Goal: Task Accomplishment & Management: Complete application form

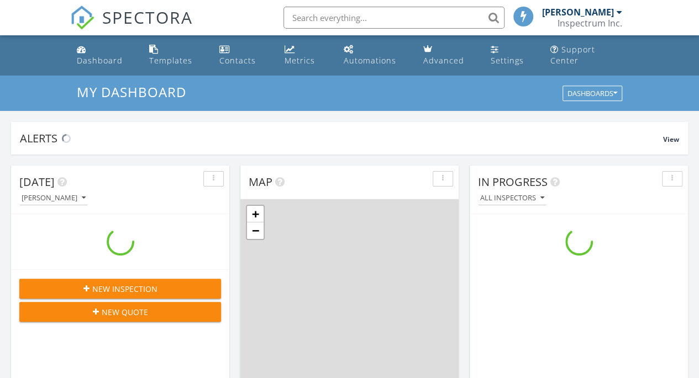
scroll to position [1022, 715]
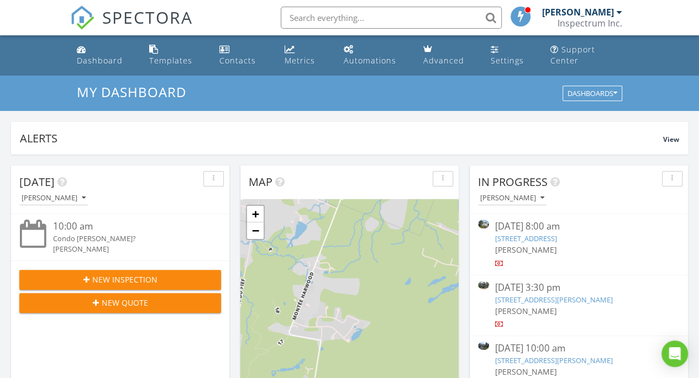
click at [160, 273] on button "New Inspection" at bounding box center [120, 280] width 202 height 20
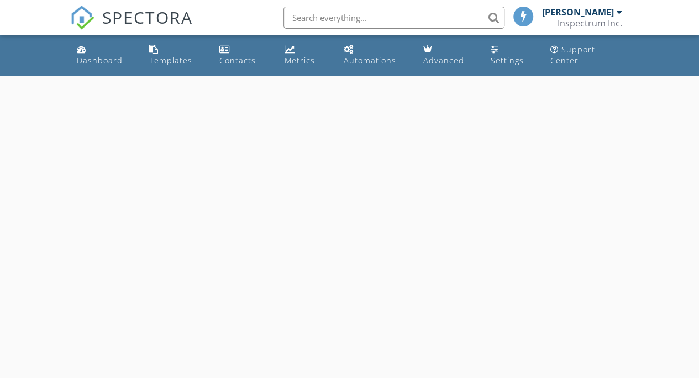
select select "7"
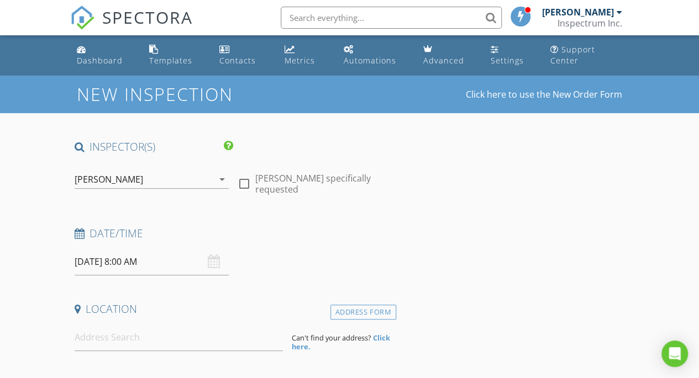
click at [244, 179] on div at bounding box center [244, 183] width 19 height 19
checkbox input "true"
click at [204, 263] on input "[DATE] 8:00 AM" at bounding box center [152, 261] width 154 height 27
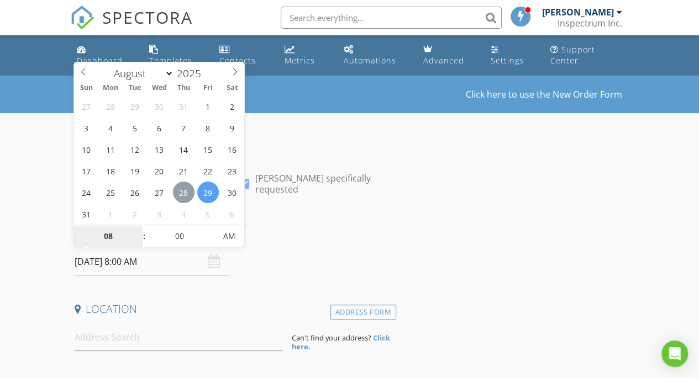
type input "[DATE] 8:00 AM"
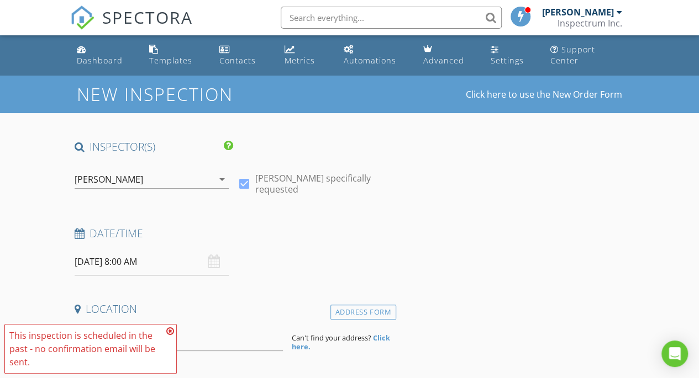
click at [169, 331] on icon at bounding box center [170, 331] width 8 height 9
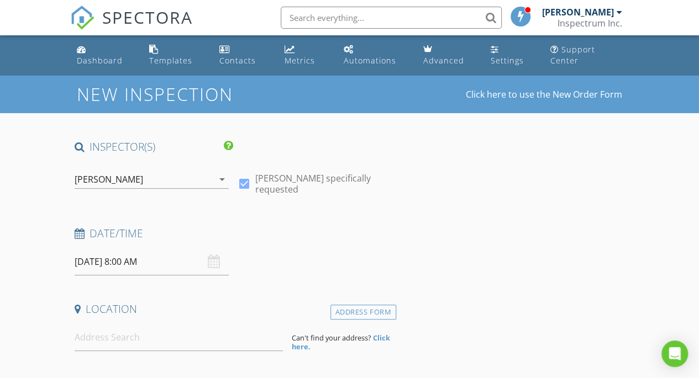
click at [150, 268] on input "[DATE] 8:00 AM" at bounding box center [152, 261] width 154 height 27
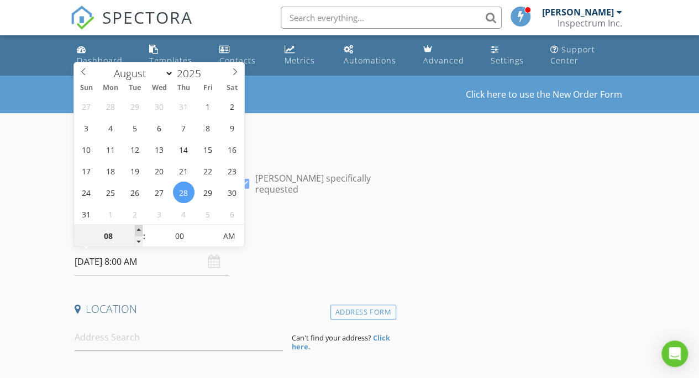
type input "09"
type input "[DATE] 9:00 AM"
click at [140, 229] on span at bounding box center [139, 230] width 8 height 11
type input "10"
type input "[DATE] 10:00 AM"
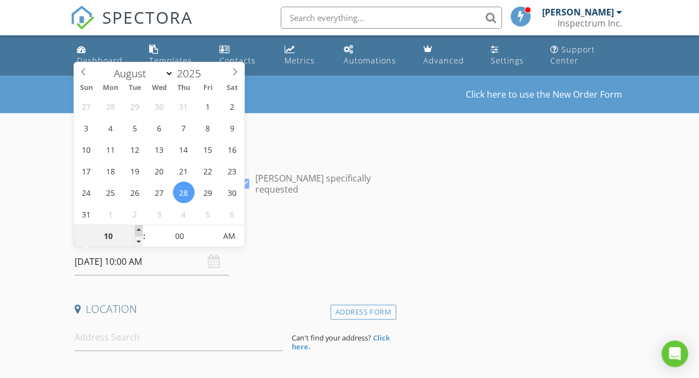
click at [140, 229] on span at bounding box center [139, 230] width 8 height 11
type input "11"
type input "[DATE] 11:00 AM"
click at [140, 229] on span at bounding box center [139, 230] width 8 height 11
click at [273, 242] on div "Date/Time" at bounding box center [233, 237] width 326 height 22
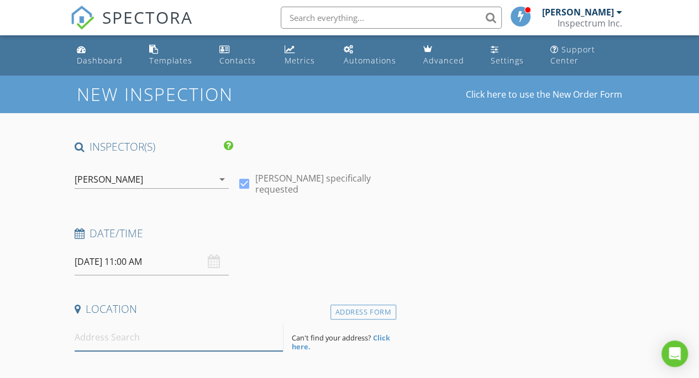
click at [178, 342] on input at bounding box center [179, 337] width 209 height 27
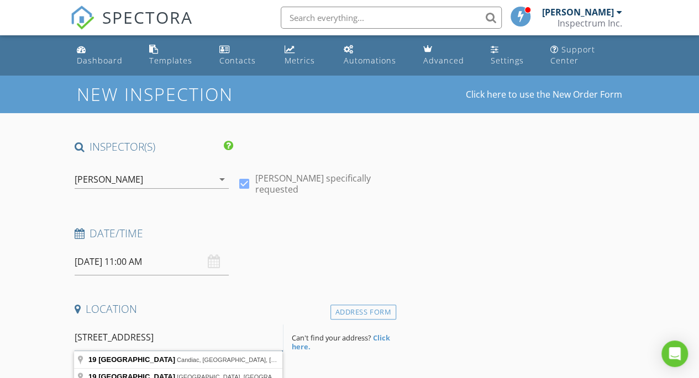
type input "19 Ave Picardie"
click at [181, 262] on input "[DATE] 11:00 AM" at bounding box center [152, 261] width 154 height 27
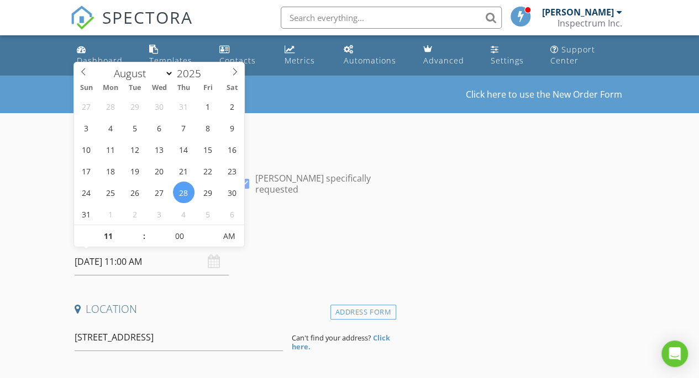
click at [142, 241] on span ":" at bounding box center [143, 236] width 3 height 22
type input "10"
type input "[DATE] 10:00 AM"
click at [142, 238] on span at bounding box center [139, 241] width 8 height 11
click at [182, 340] on input "19 Ave Picardie" at bounding box center [179, 337] width 209 height 27
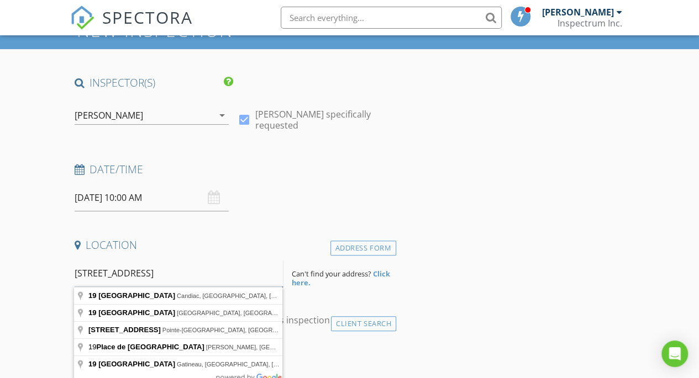
scroll to position [64, 0]
type input "19 Avenue de Picardie, Candiac, QC, Canada"
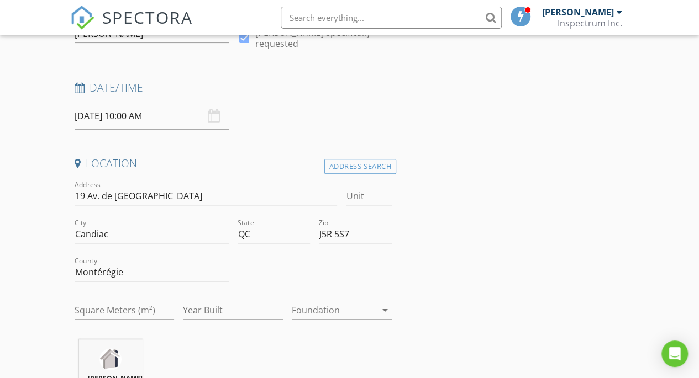
scroll to position [148, 0]
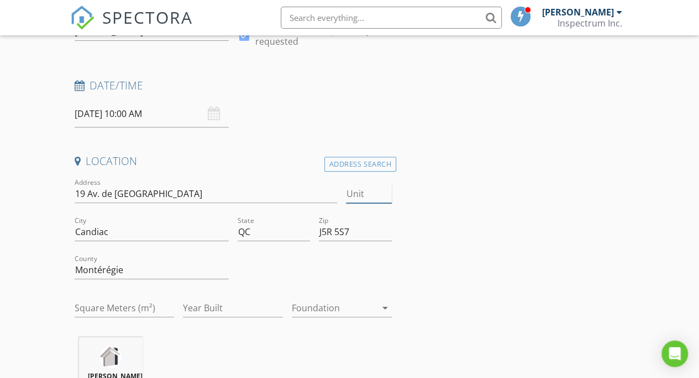
click at [368, 198] on input "Unit" at bounding box center [368, 194] width 45 height 18
type input "#402"
click at [241, 306] on input "Year Built" at bounding box center [233, 308] width 100 height 18
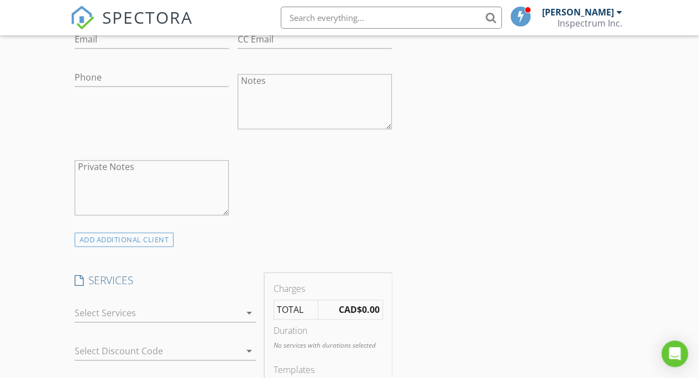
scroll to position [680, 0]
type input "1992"
click at [148, 236] on div "ADD ADDITIONAL client" at bounding box center [124, 239] width 99 height 15
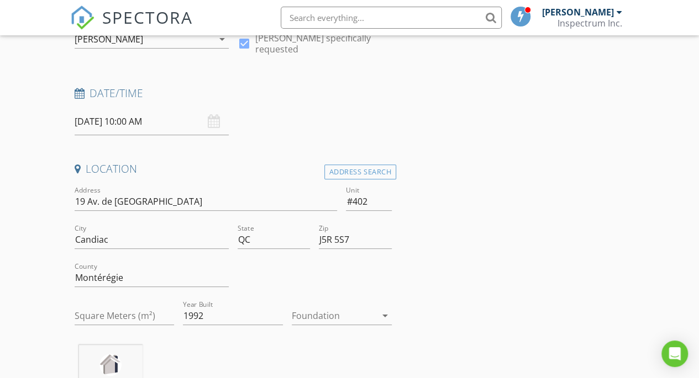
scroll to position [163, 0]
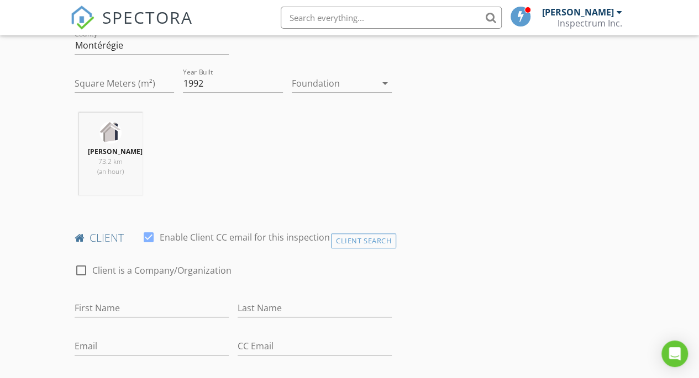
scroll to position [378, 0]
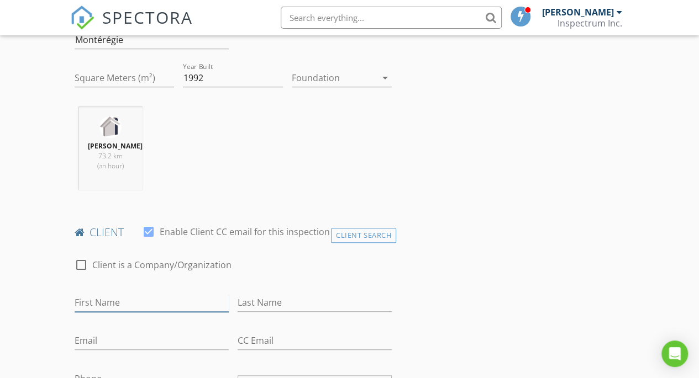
click at [166, 298] on input "First Name" at bounding box center [152, 303] width 154 height 18
type input "Dior"
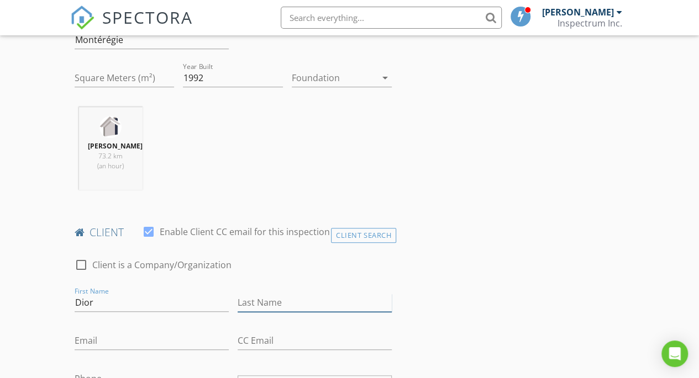
click at [314, 306] on input "Last Name" at bounding box center [314, 303] width 154 height 18
type input "[PERSON_NAME]"
click at [181, 348] on div "Email" at bounding box center [152, 346] width 154 height 29
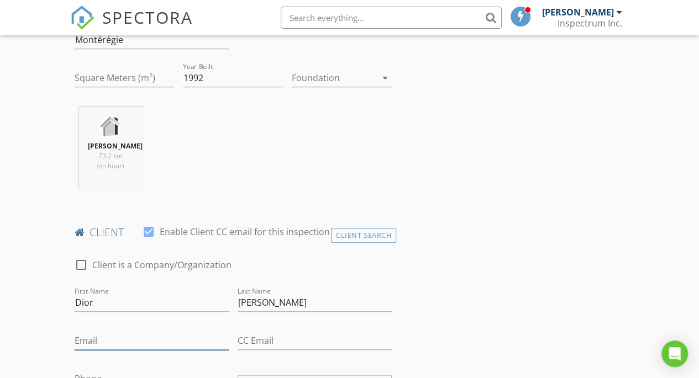
click at [181, 340] on input "Email" at bounding box center [152, 341] width 154 height 18
paste input "[EMAIL_ADDRESS][PERSON_NAME][DOMAIN_NAME]"
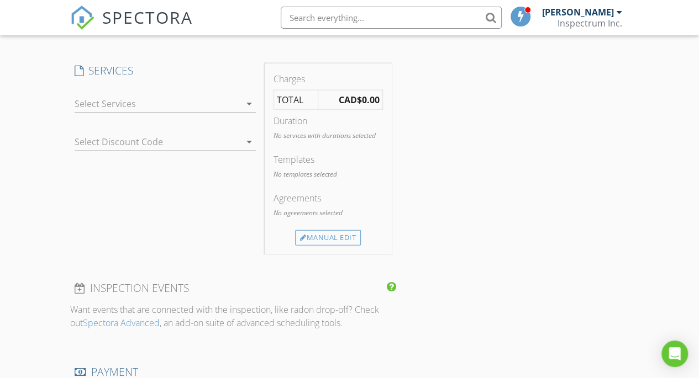
scroll to position [1212, 0]
type input "[EMAIL_ADDRESS][PERSON_NAME][DOMAIN_NAME]"
click at [332, 240] on div "Manual Edit" at bounding box center [328, 235] width 66 height 15
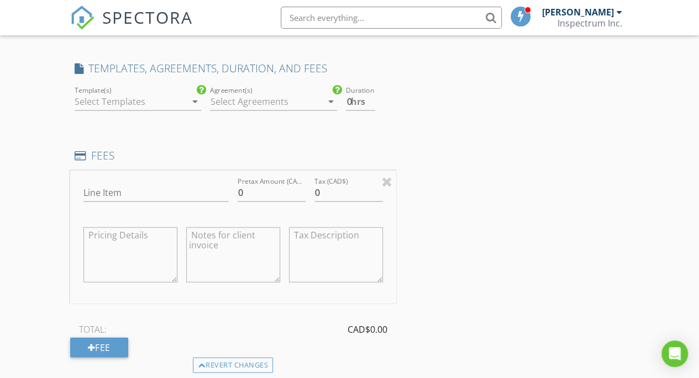
click at [138, 101] on div at bounding box center [131, 102] width 112 height 18
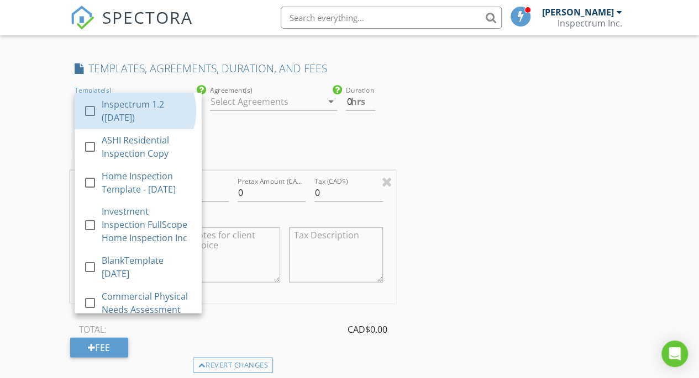
click at [138, 101] on div "Inspectrum 1.2 ([DATE])" at bounding box center [146, 110] width 91 height 27
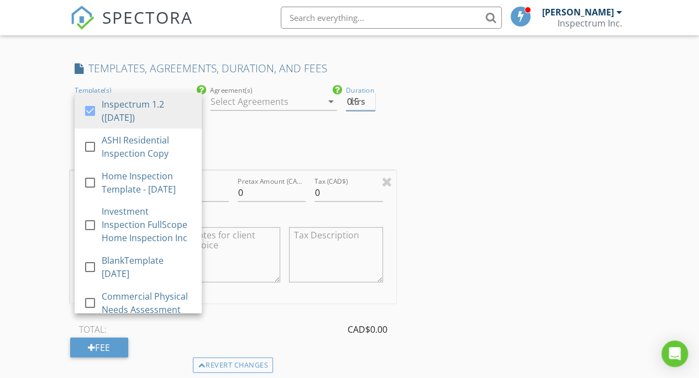
click at [369, 97] on input "0.5" at bounding box center [360, 102] width 29 height 18
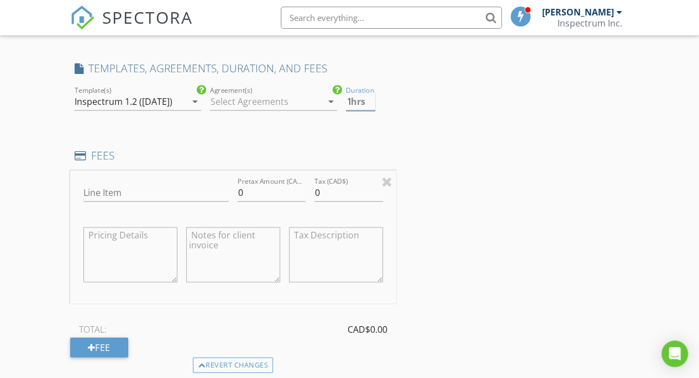
click at [369, 97] on input "1" at bounding box center [360, 102] width 29 height 18
click at [369, 97] on input "1.5" at bounding box center [360, 102] width 29 height 18
type input "2"
click at [369, 97] on input "2" at bounding box center [360, 102] width 29 height 18
click at [161, 191] on div "Line Item" at bounding box center [155, 195] width 145 height 36
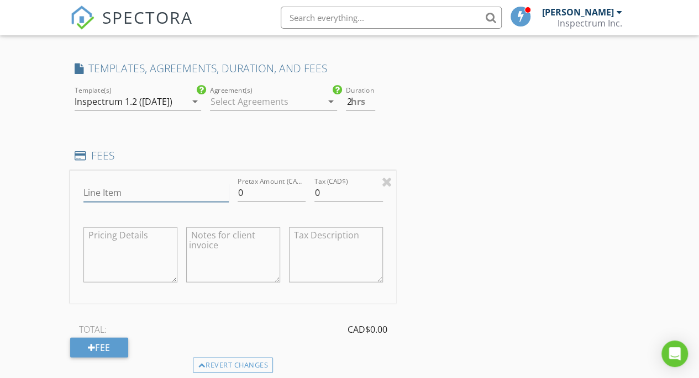
click at [161, 200] on input "Line Item" at bounding box center [155, 193] width 145 height 18
type input "Condo Inspection"
click at [271, 202] on input "0" at bounding box center [271, 193] width 68 height 18
type input "425.00"
click at [337, 246] on textarea at bounding box center [336, 255] width 94 height 55
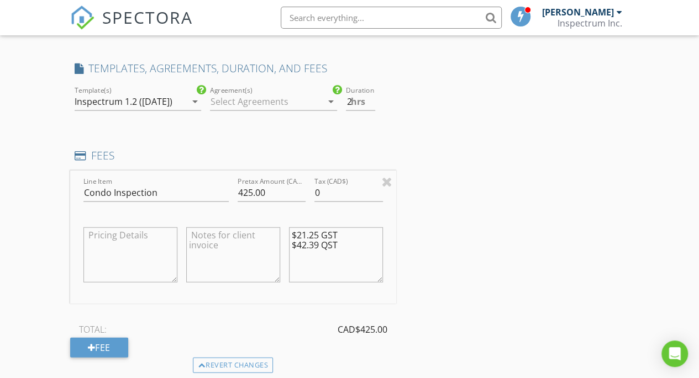
type textarea "$21.25 GST $42.39 QST"
click at [343, 202] on input "0" at bounding box center [348, 193] width 68 height 18
type input "0"
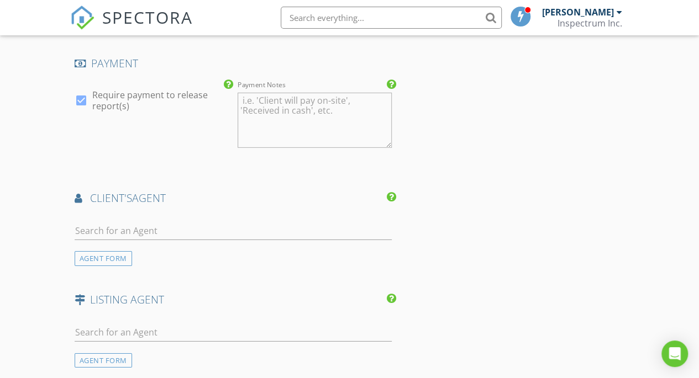
scroll to position [1640, 0]
type input "63.64"
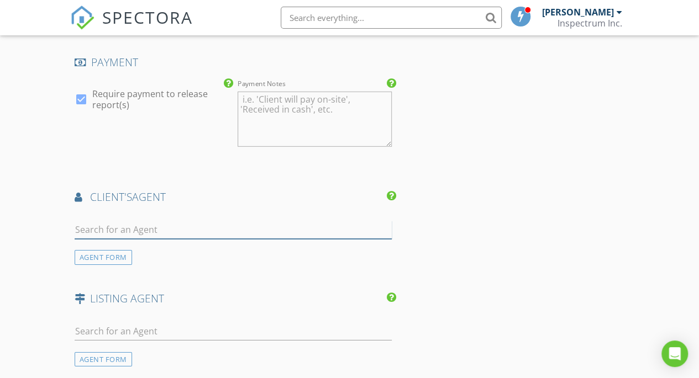
click at [268, 239] on input "text" at bounding box center [233, 230] width 317 height 18
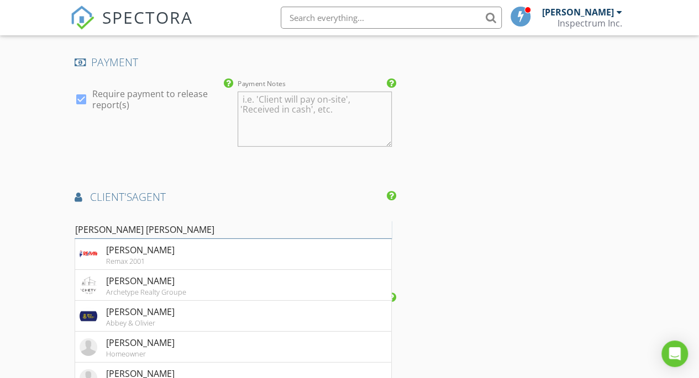
type input "[PERSON_NAME]"
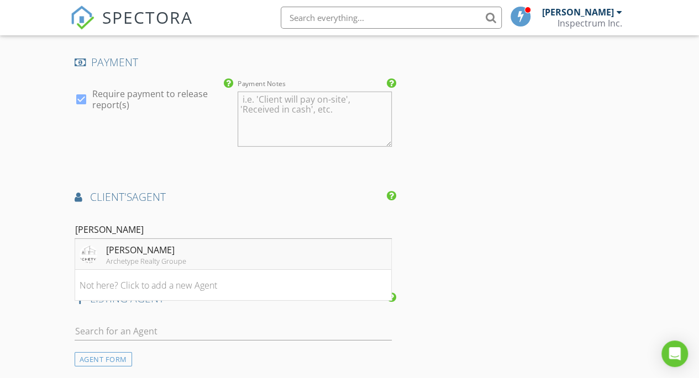
click at [245, 269] on li "Lisa Hall Archetype Realty Groupe" at bounding box center [233, 254] width 316 height 31
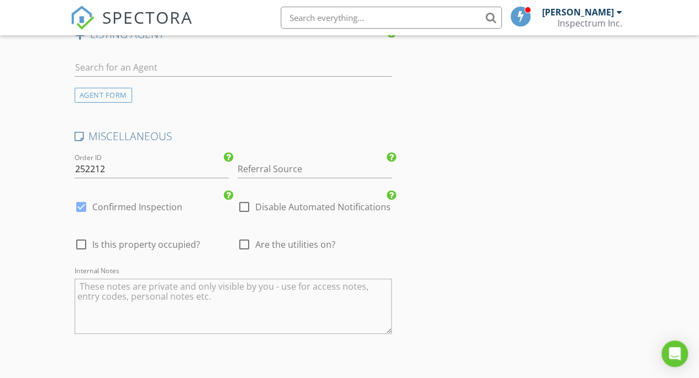
scroll to position [2183, 0]
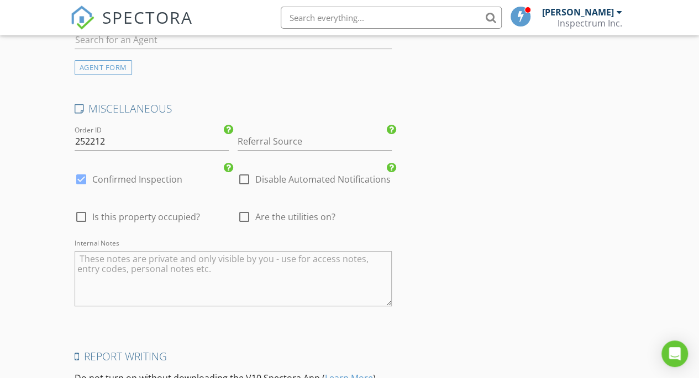
click at [327, 150] on input "Referral Source" at bounding box center [314, 142] width 154 height 18
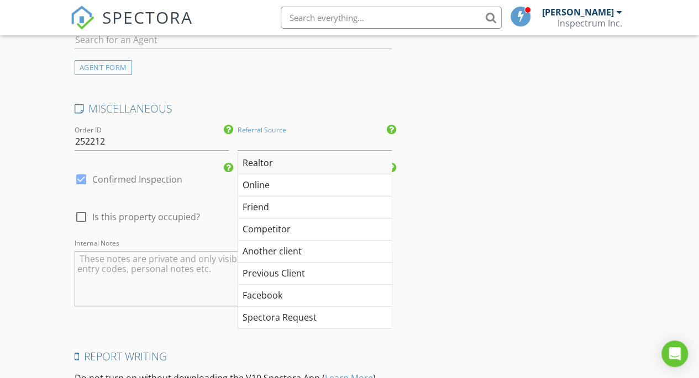
click at [329, 170] on div "Realtor" at bounding box center [314, 163] width 153 height 22
type input "Realtor"
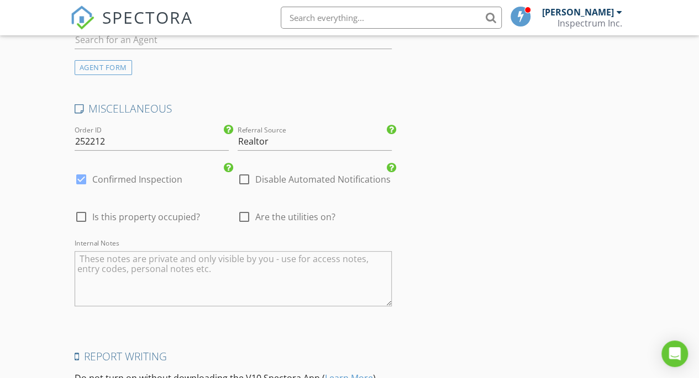
click at [322, 223] on span "Are the utilities on?" at bounding box center [295, 216] width 80 height 11
checkbox input "true"
click at [174, 223] on span "Is this property occupied?" at bounding box center [146, 216] width 108 height 11
checkbox input "true"
click at [305, 185] on label "Disable Automated Notifications" at bounding box center [322, 179] width 135 height 11
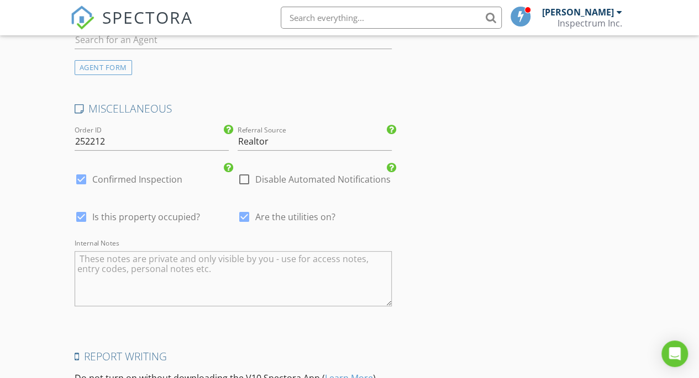
checkbox input "true"
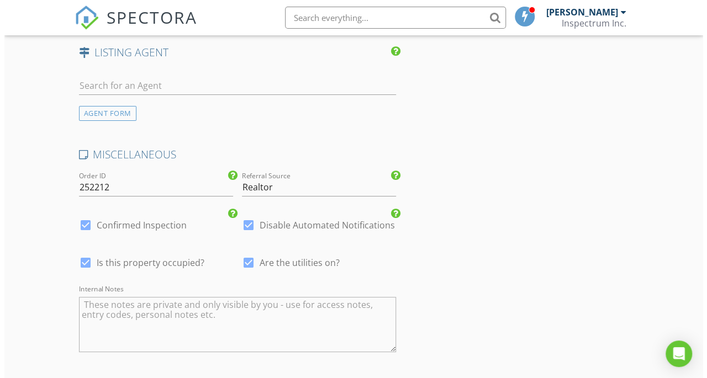
scroll to position [2333, 0]
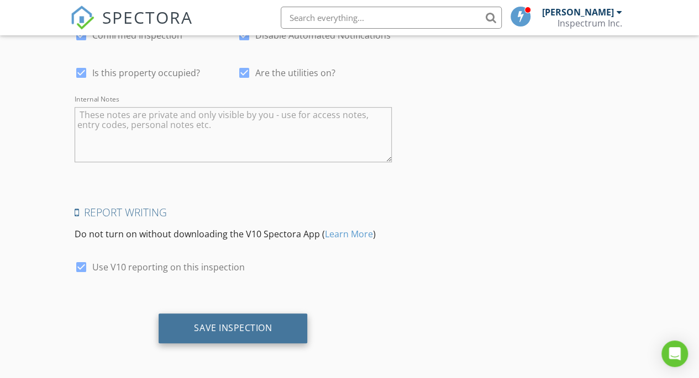
click at [251, 332] on div "Save Inspection" at bounding box center [233, 327] width 78 height 11
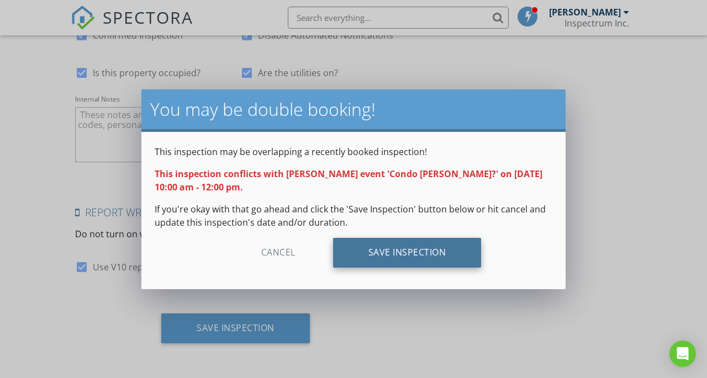
click at [432, 246] on div "Save Inspection" at bounding box center [407, 253] width 149 height 30
